Goal: Task Accomplishment & Management: Manage account settings

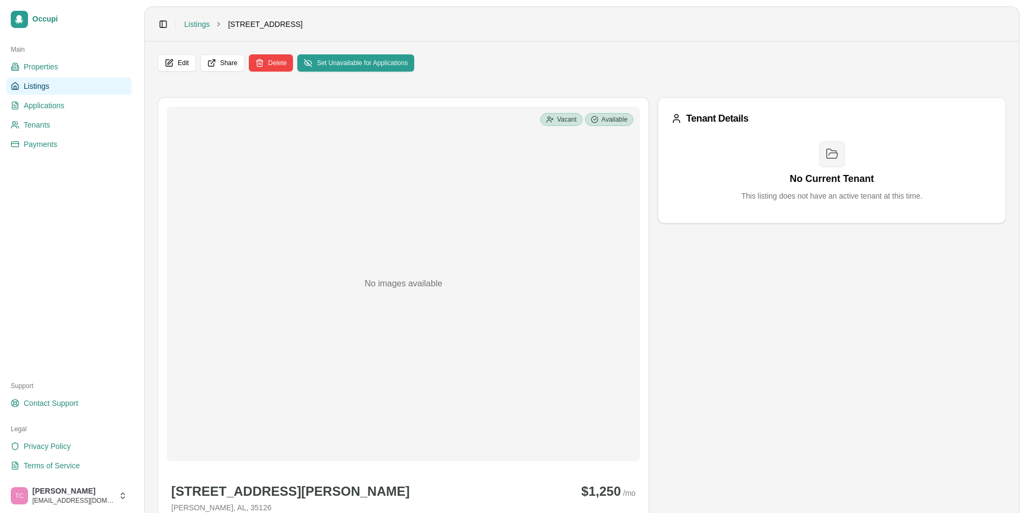
click at [50, 82] on link "Listings" at bounding box center [68, 86] width 125 height 17
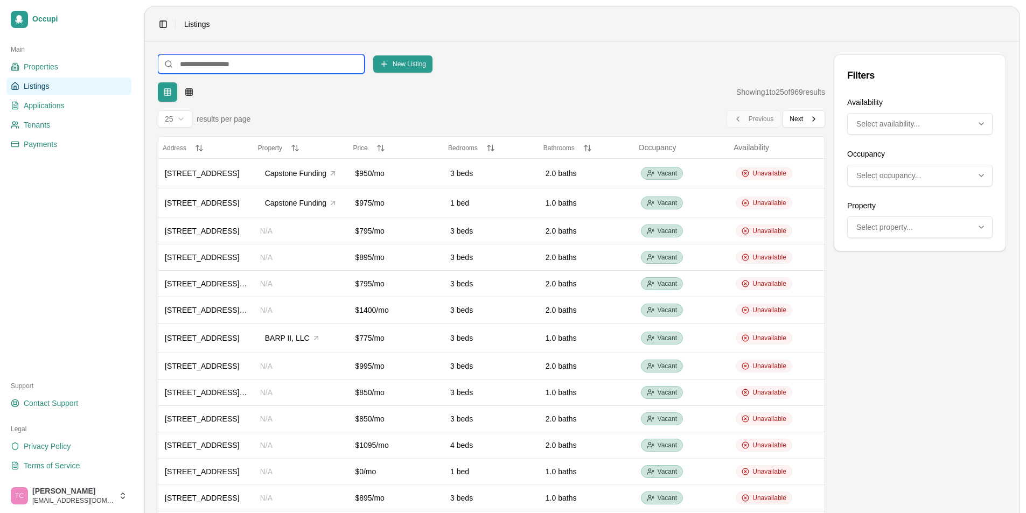
click at [201, 65] on input at bounding box center [261, 63] width 207 height 19
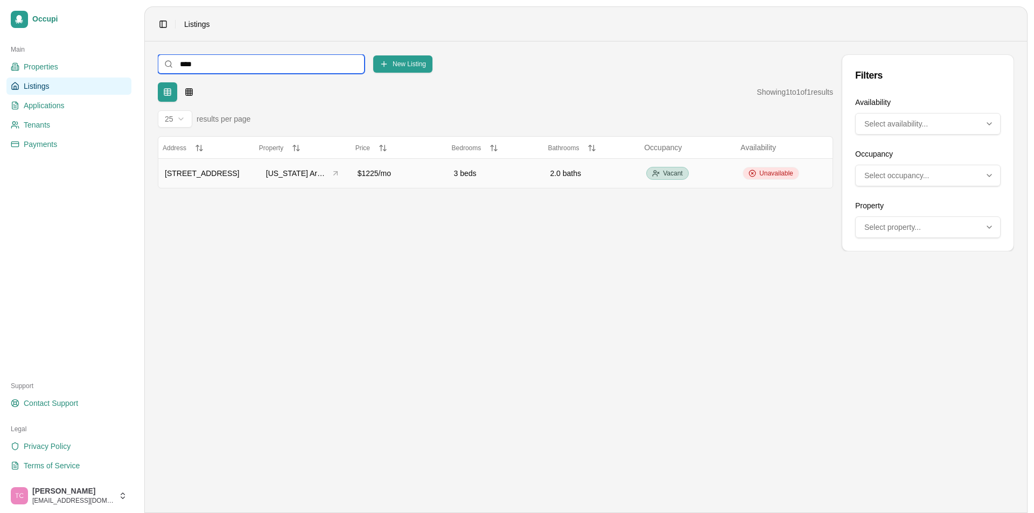
type input "****"
click at [786, 175] on span "Unavailable" at bounding box center [776, 173] width 34 height 9
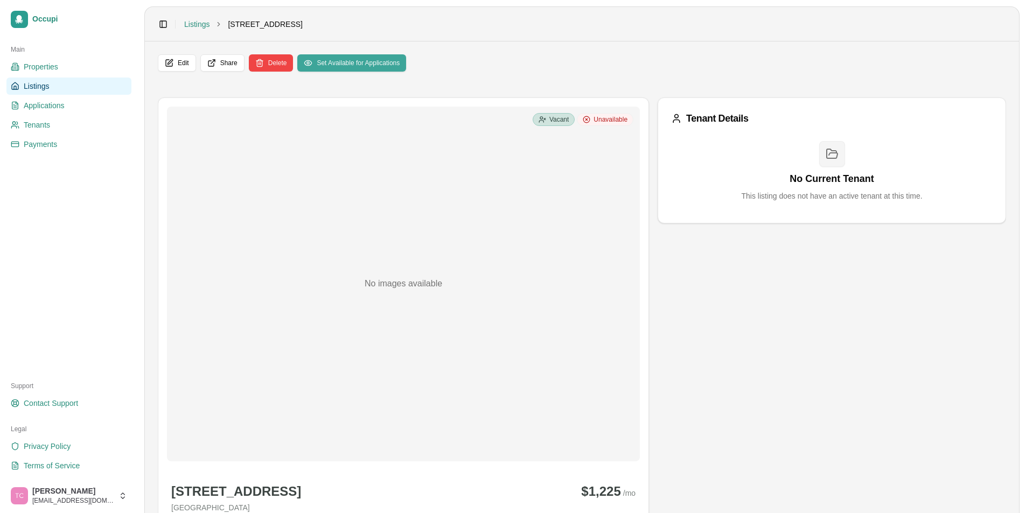
click at [359, 58] on button "Set Available for Applications" at bounding box center [351, 62] width 109 height 17
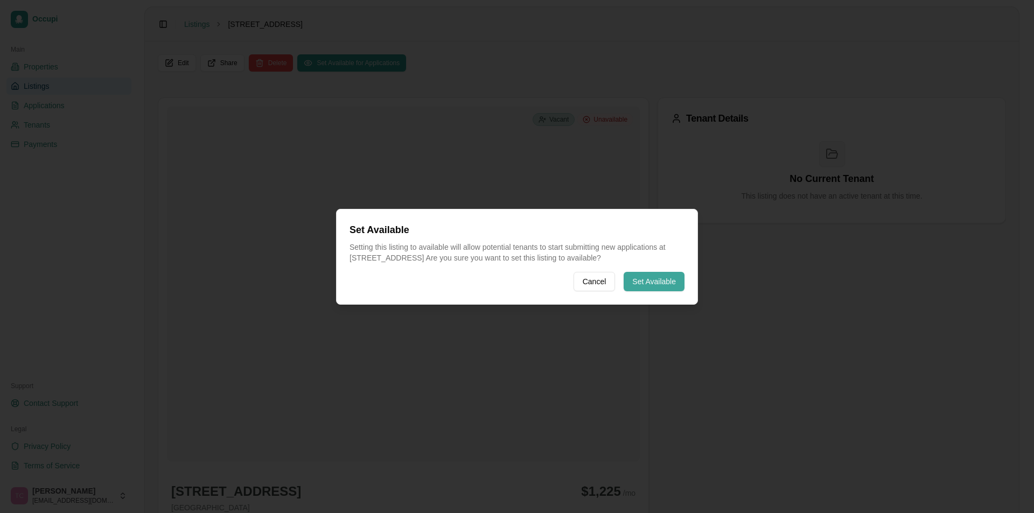
click at [655, 282] on button "Set Available" at bounding box center [654, 281] width 61 height 19
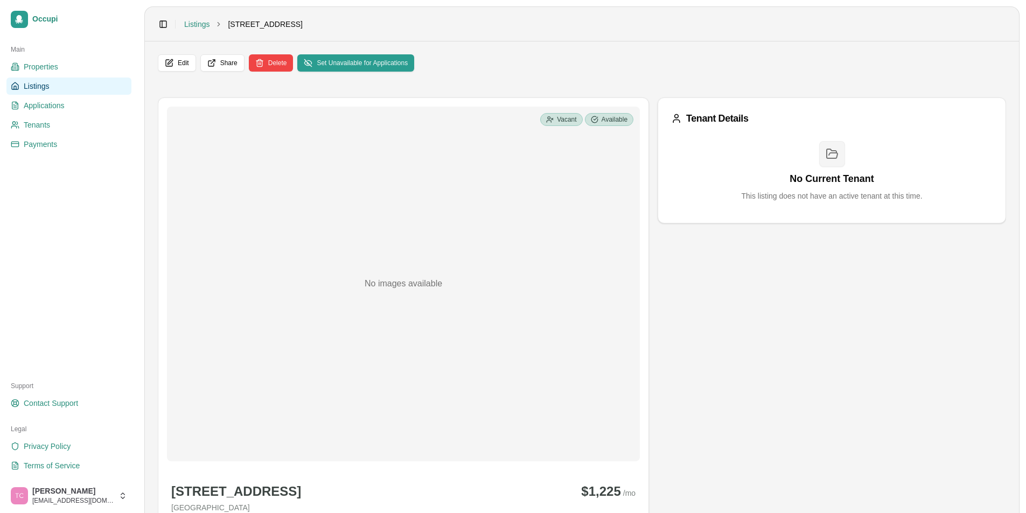
click at [52, 87] on link "Listings" at bounding box center [68, 86] width 125 height 17
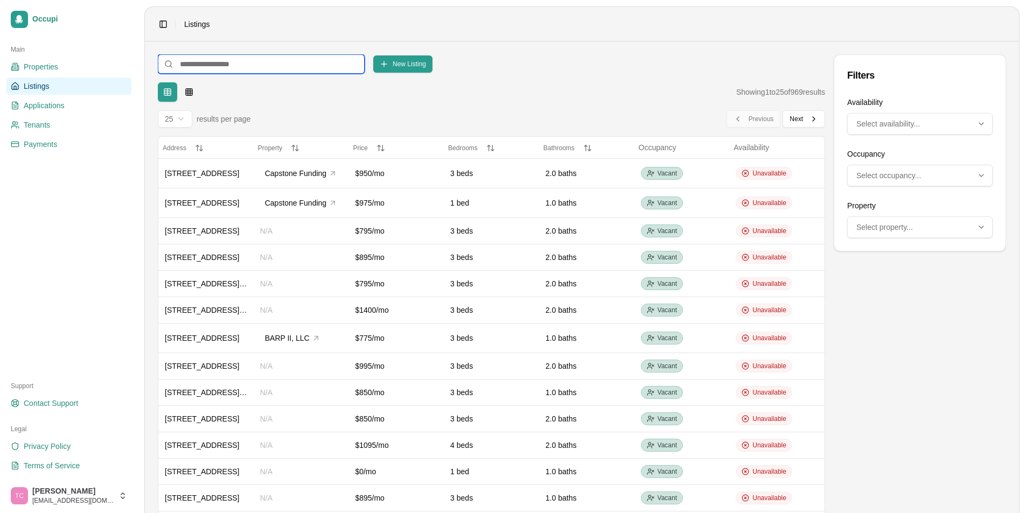
click at [193, 62] on input at bounding box center [261, 63] width 207 height 19
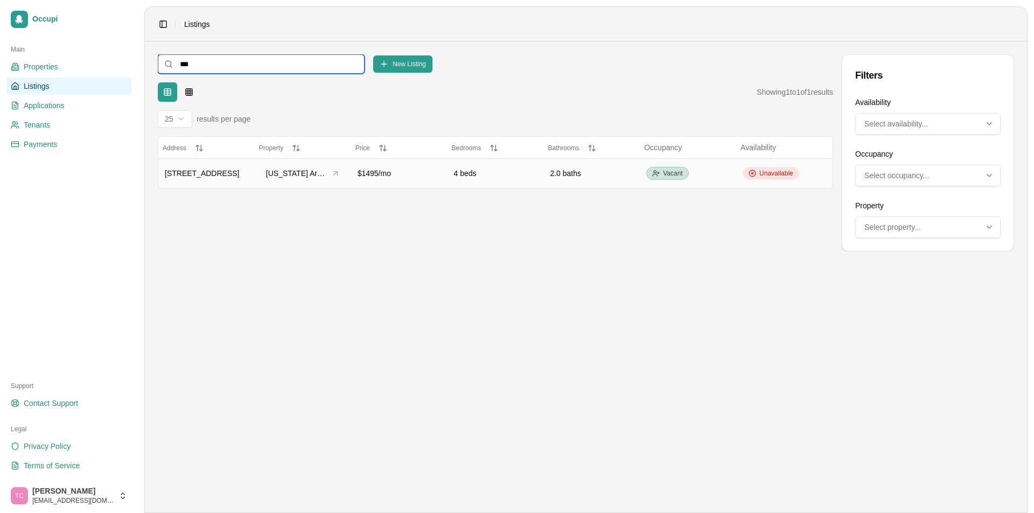
type input "***"
click at [779, 175] on span "Unavailable" at bounding box center [776, 173] width 34 height 9
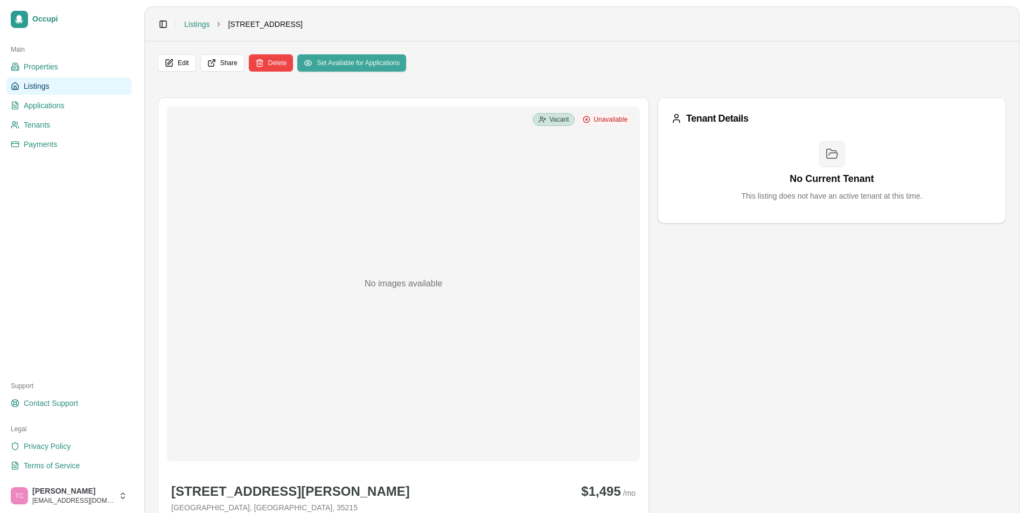
click at [351, 55] on button "Set Available for Applications" at bounding box center [351, 62] width 109 height 17
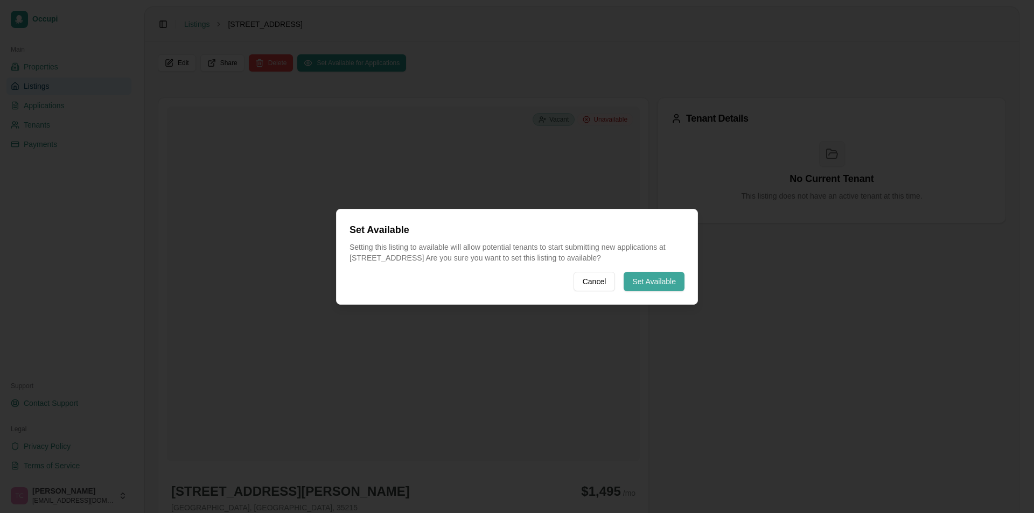
click at [645, 275] on button "Set Available" at bounding box center [654, 281] width 61 height 19
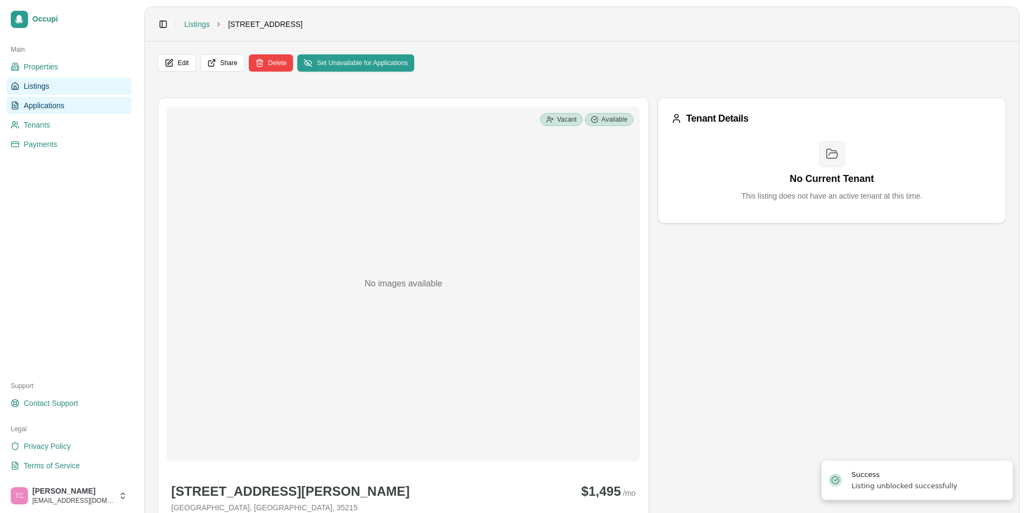
click at [46, 108] on span "Applications" at bounding box center [44, 105] width 41 height 11
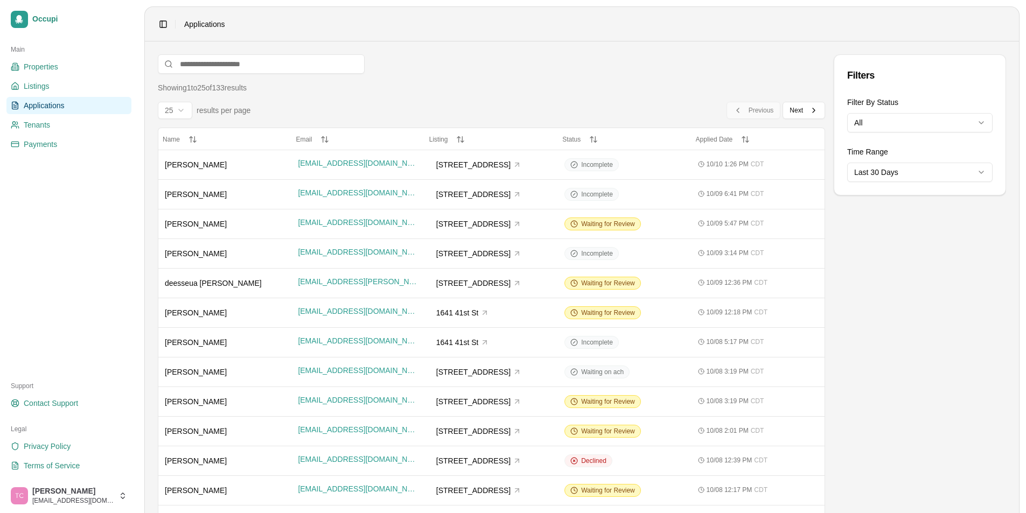
click at [56, 106] on span "Applications" at bounding box center [44, 105] width 41 height 11
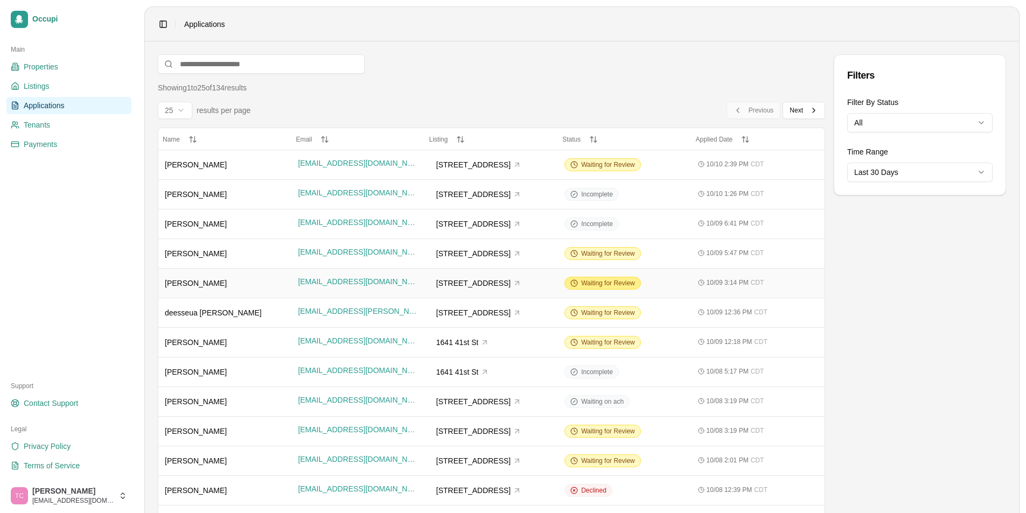
click at [617, 289] on div "Waiting for Review" at bounding box center [602, 283] width 76 height 13
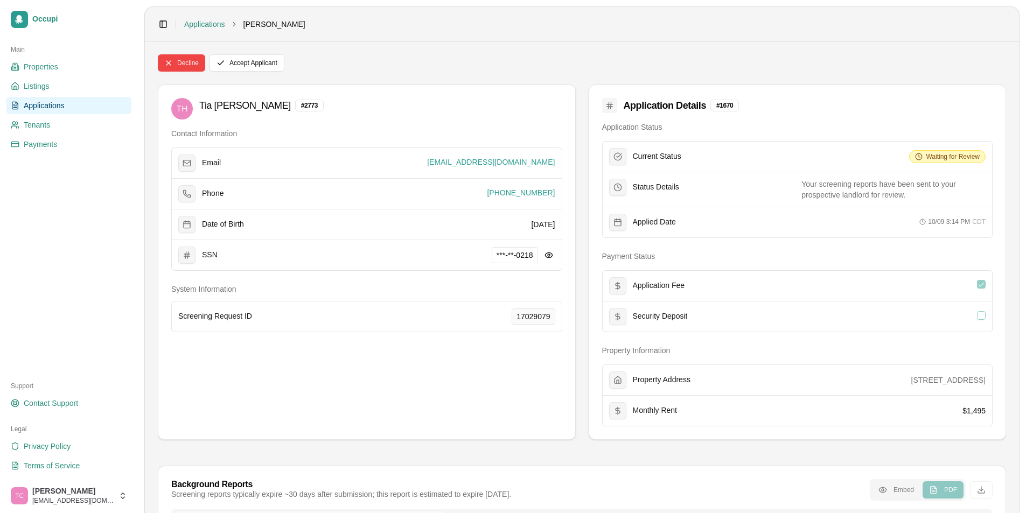
click at [38, 102] on span "Applications" at bounding box center [44, 105] width 41 height 11
